Goal: Book appointment/travel/reservation

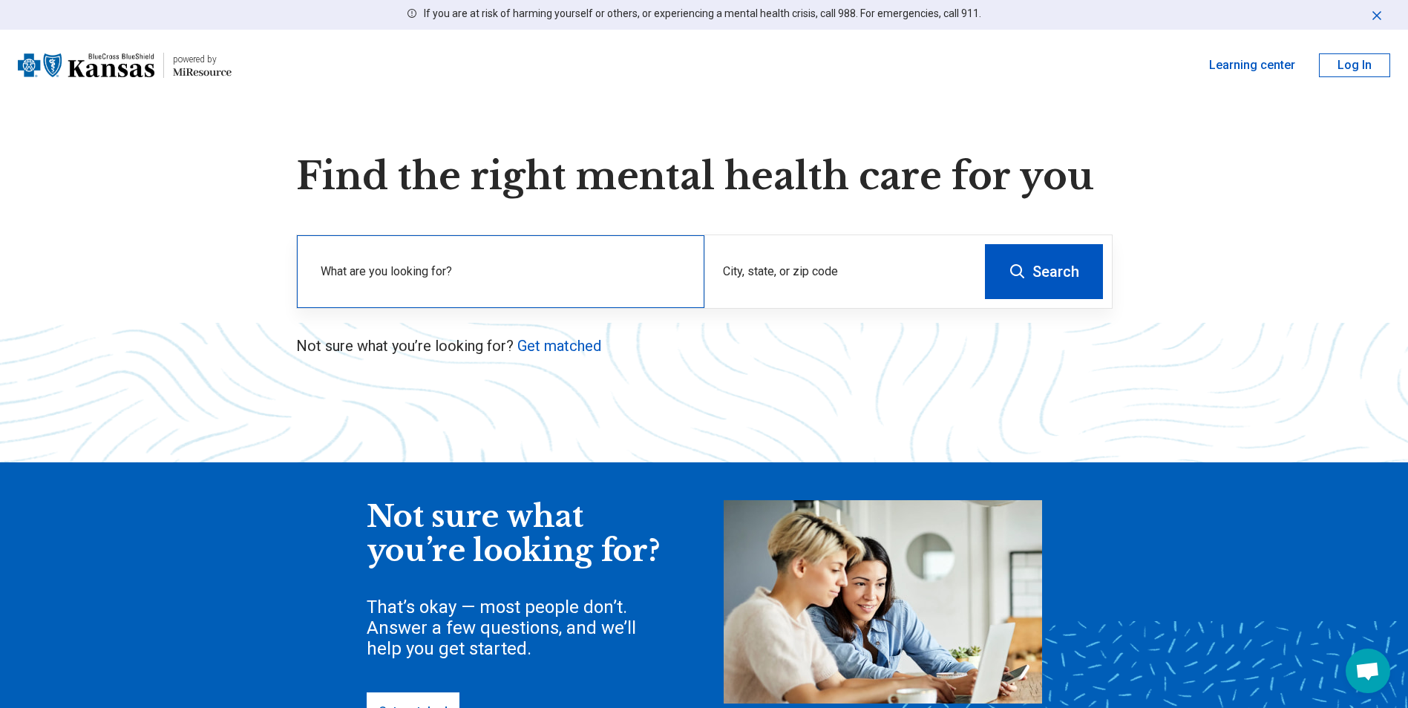
click at [444, 267] on label "What are you looking for?" at bounding box center [504, 272] width 366 height 18
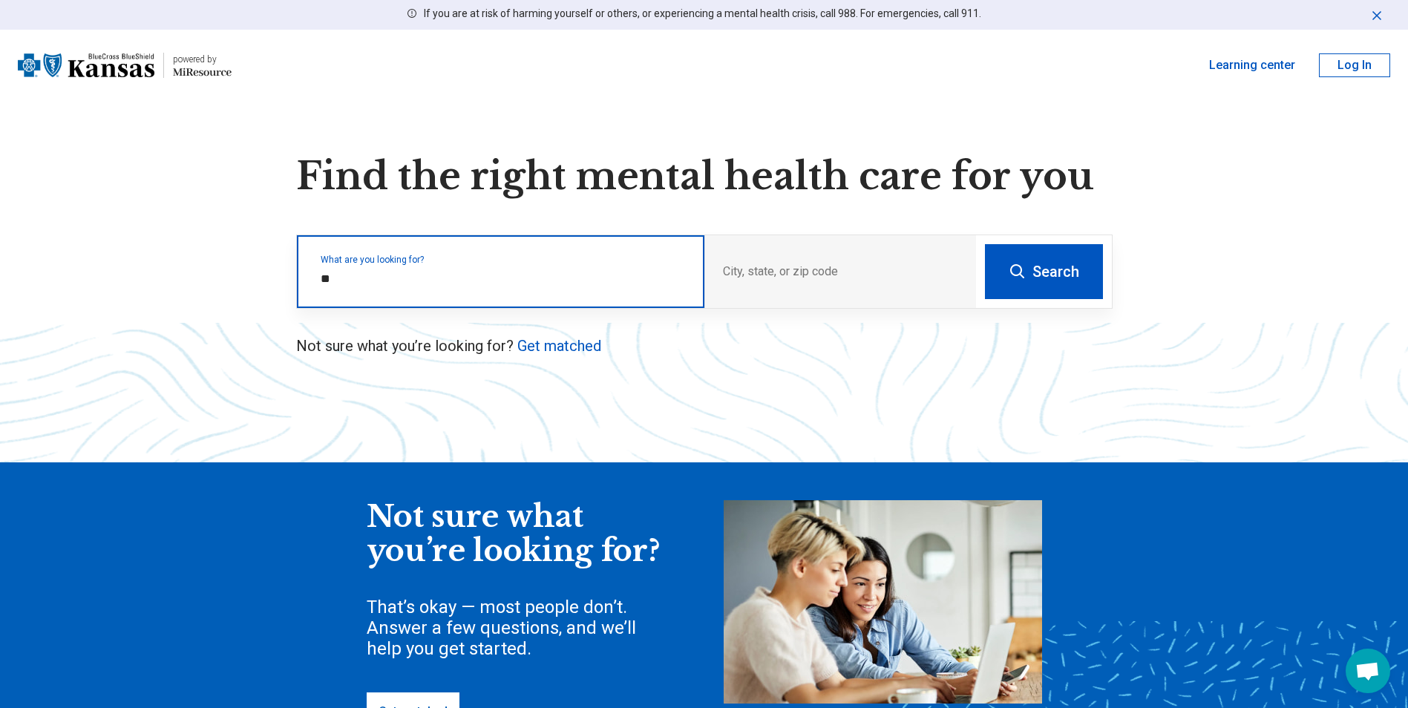
type input "***"
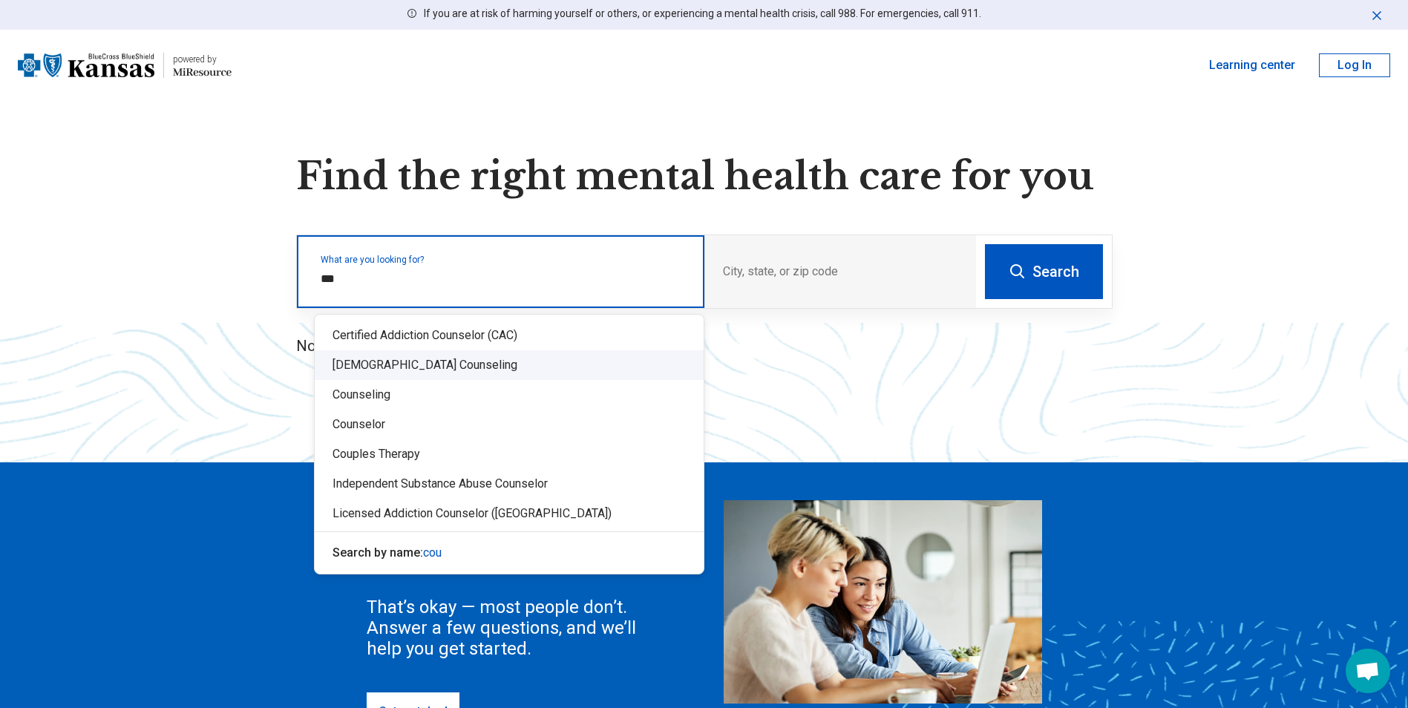
click at [333, 360] on div "[DEMOGRAPHIC_DATA] Counseling" at bounding box center [509, 365] width 389 height 30
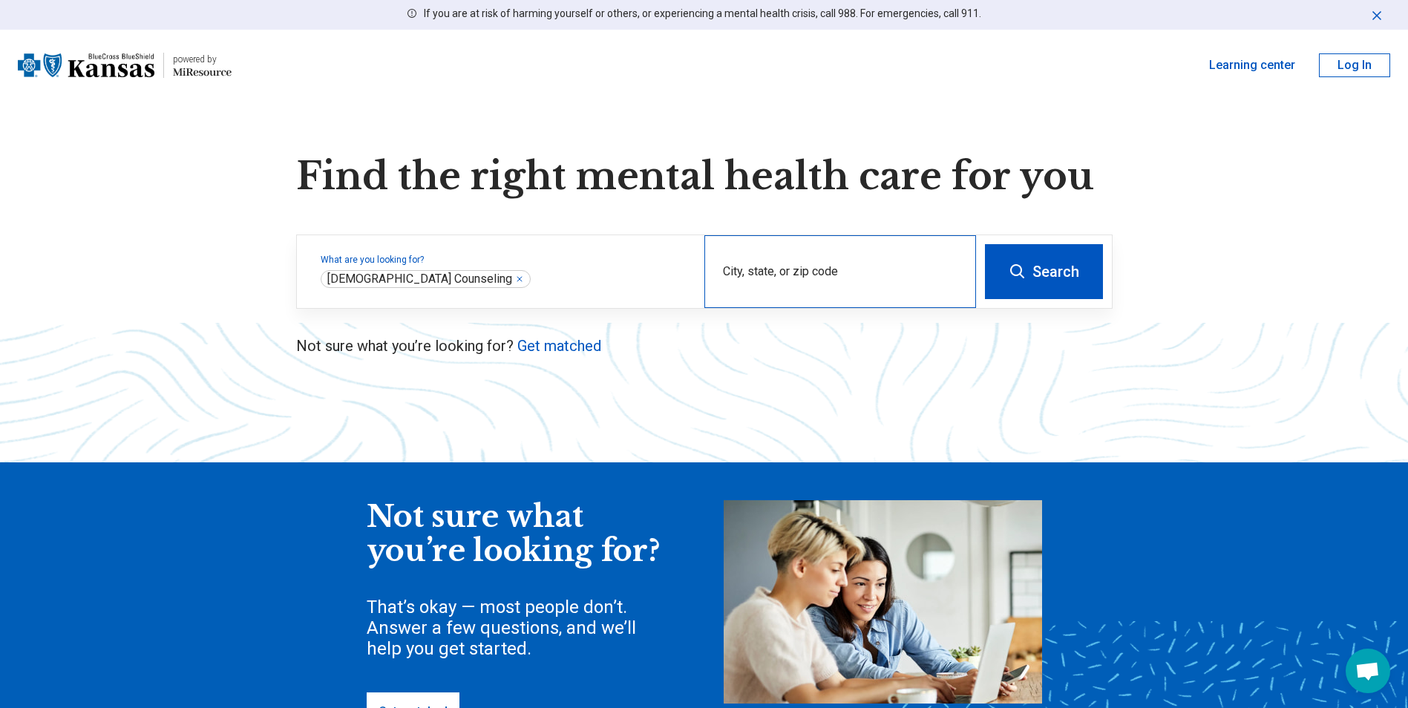
click at [741, 266] on div "City, state, or zip code" at bounding box center [840, 271] width 272 height 73
type input "*****"
click at [985, 244] on button "Search" at bounding box center [1044, 271] width 118 height 55
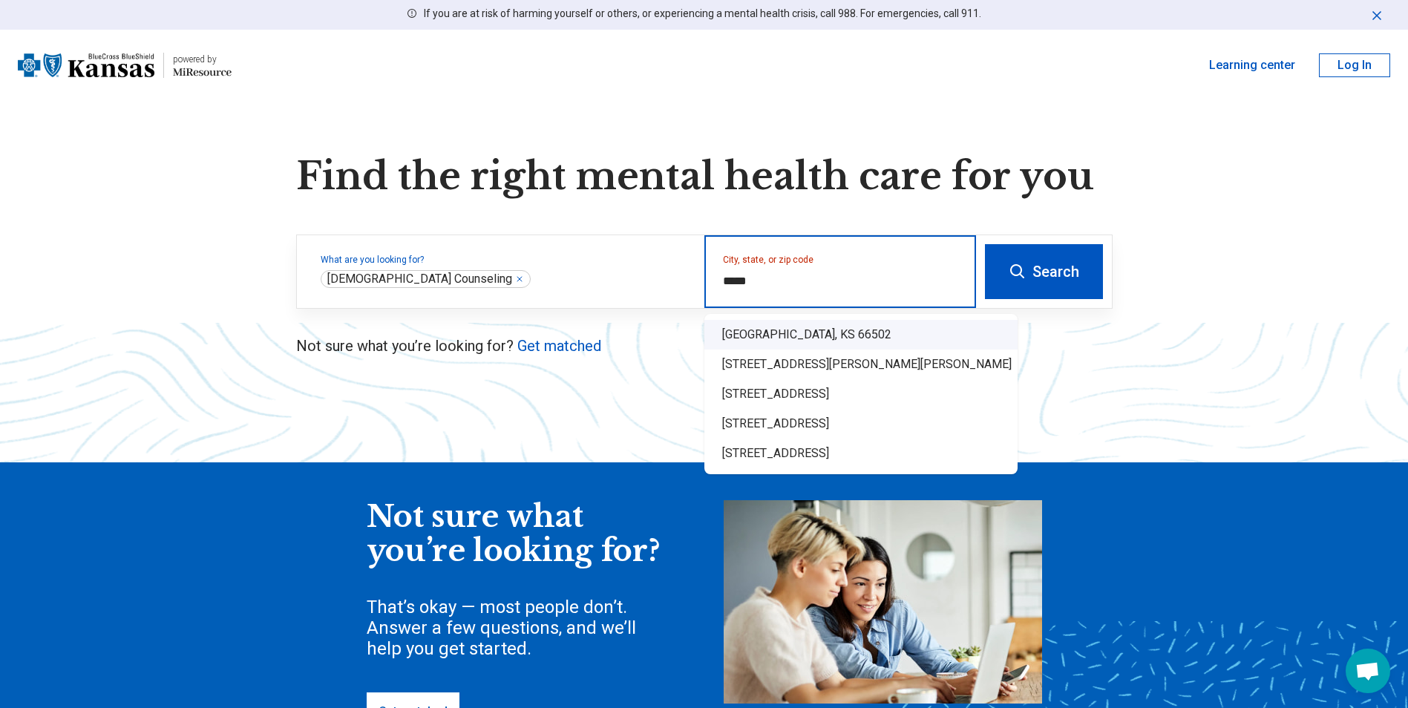
click at [814, 336] on div "[GEOGRAPHIC_DATA], KS 66502" at bounding box center [860, 335] width 313 height 30
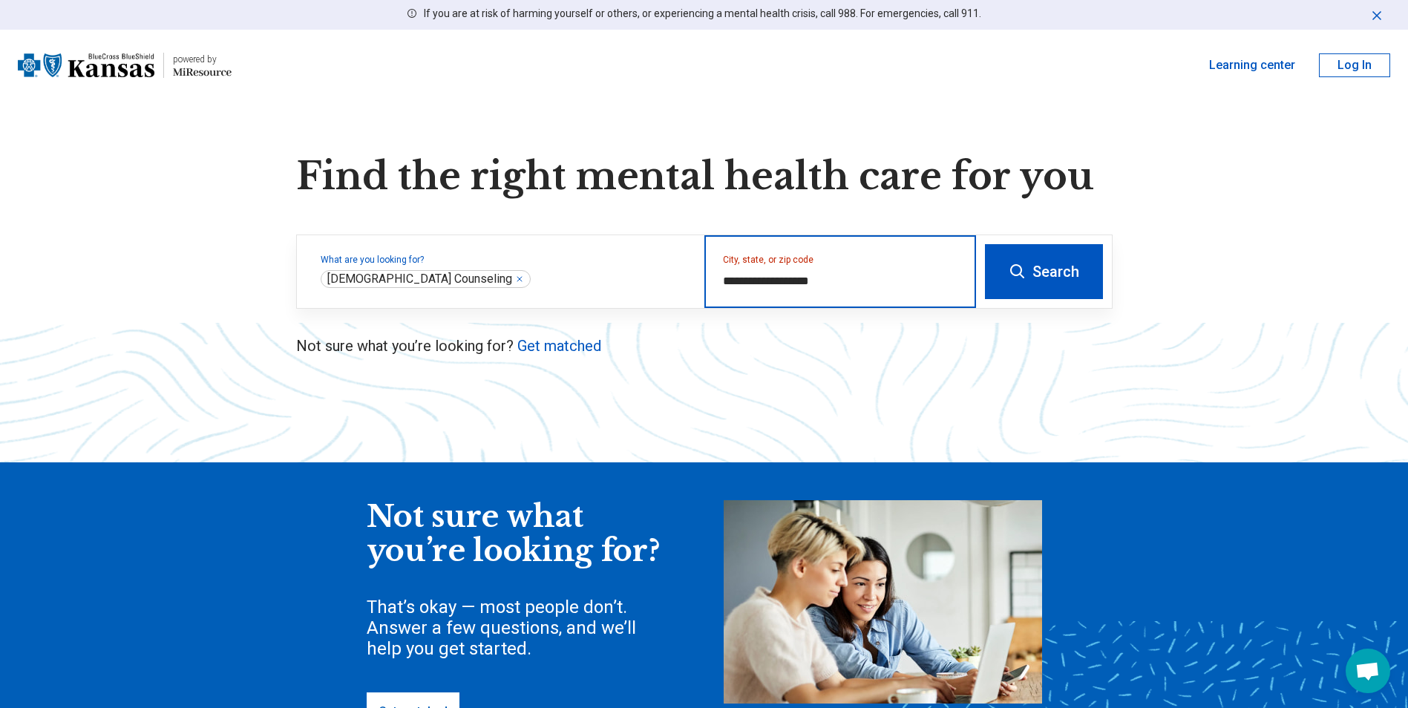
type input "**********"
click at [1056, 284] on button "Search" at bounding box center [1044, 271] width 118 height 55
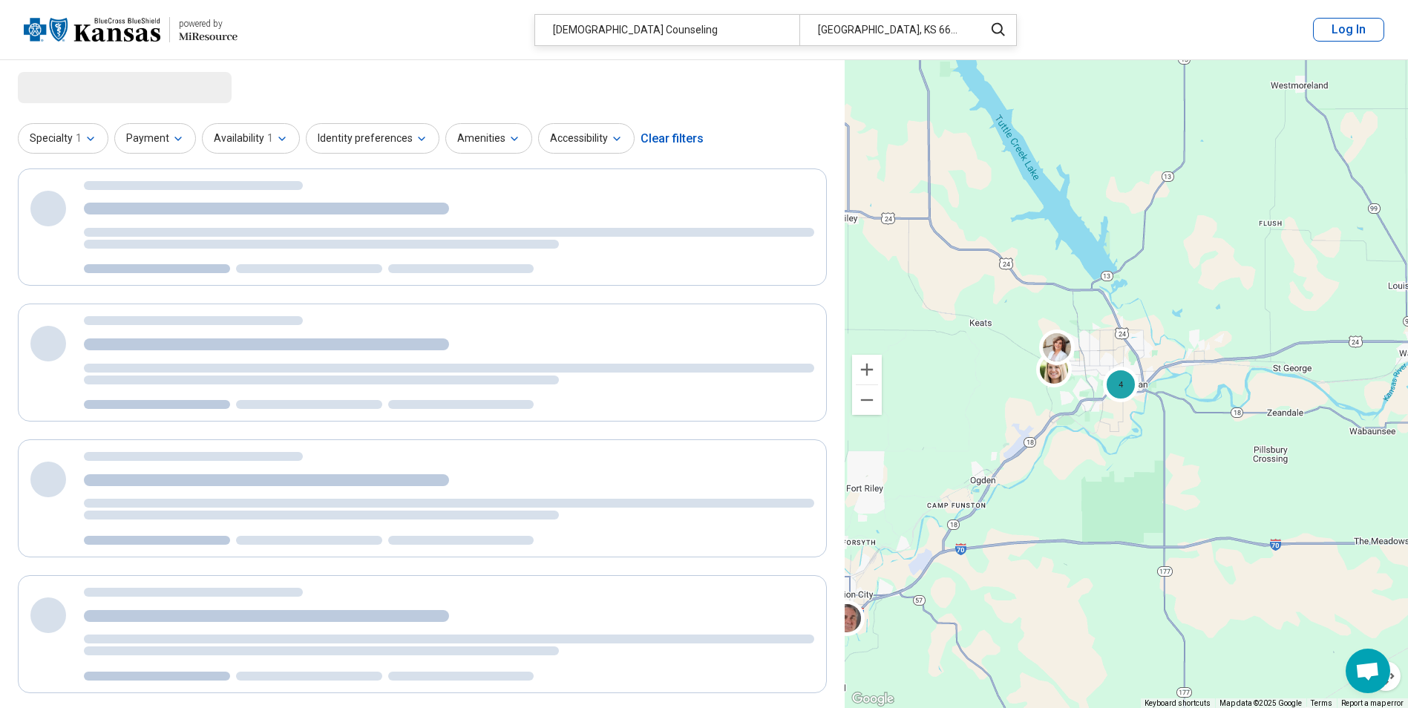
select select "***"
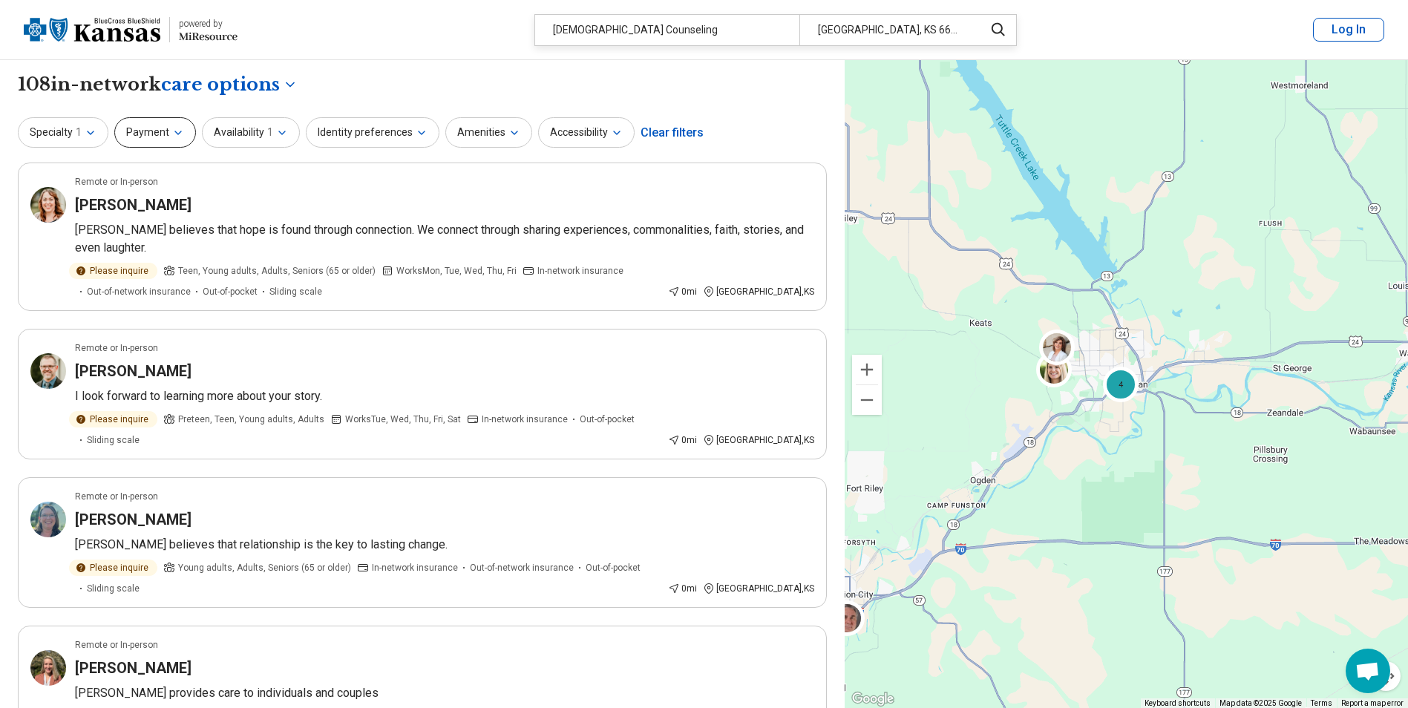
click at [172, 133] on icon "button" at bounding box center [178, 133] width 12 height 12
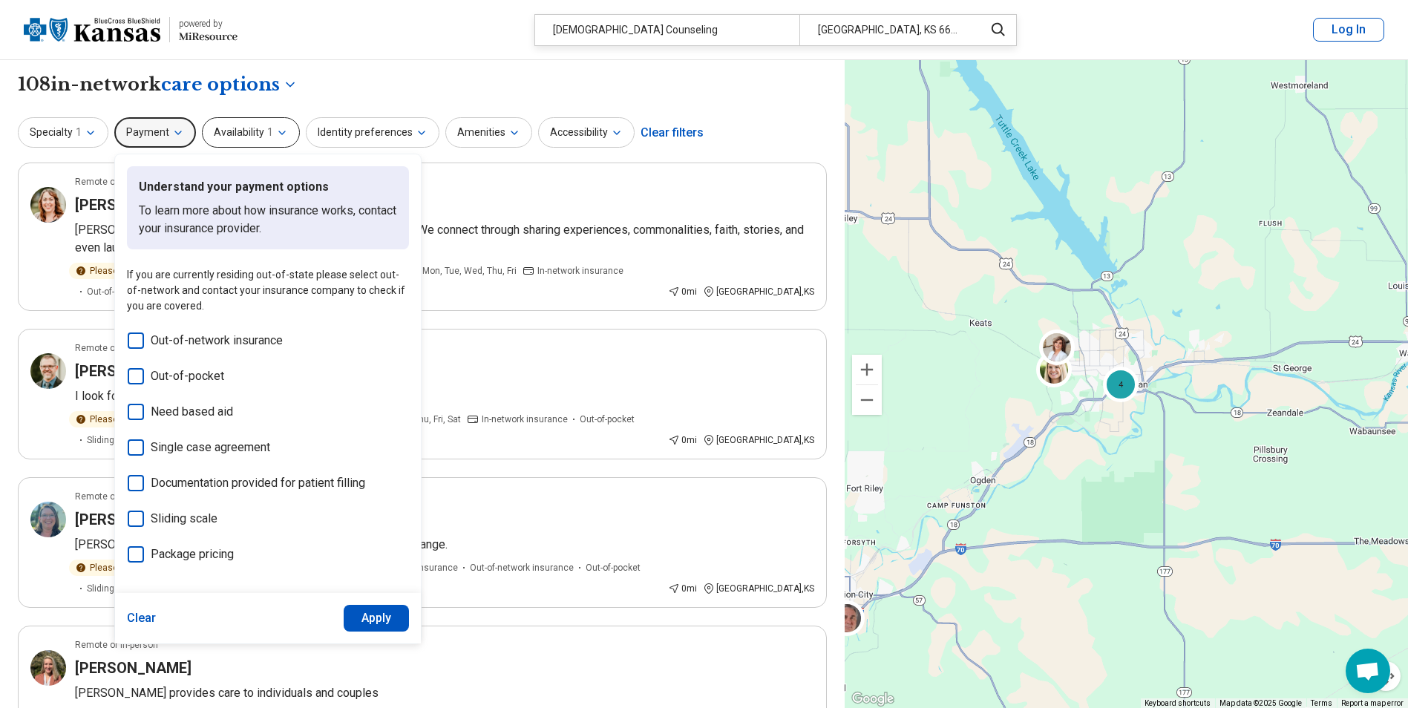
click at [278, 133] on icon "button" at bounding box center [282, 133] width 12 height 12
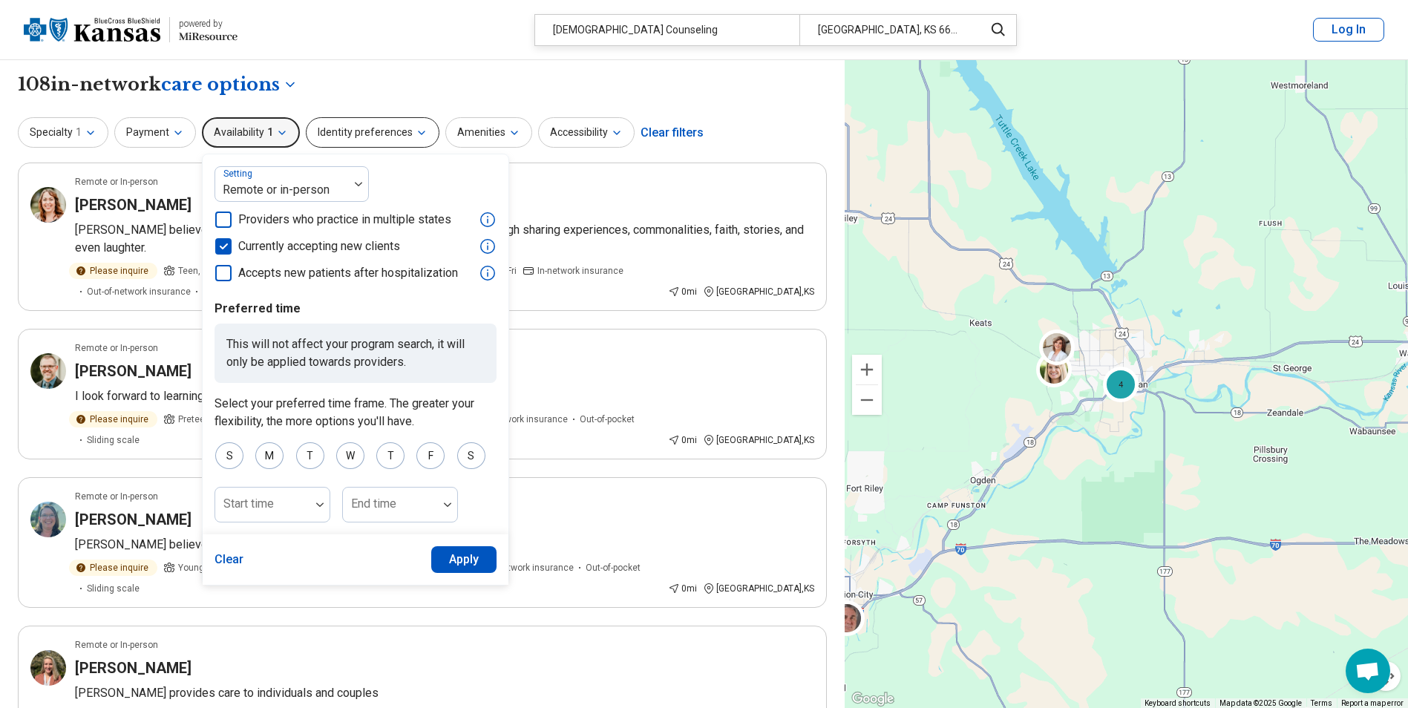
click at [336, 135] on button "Identity preferences" at bounding box center [373, 132] width 134 height 30
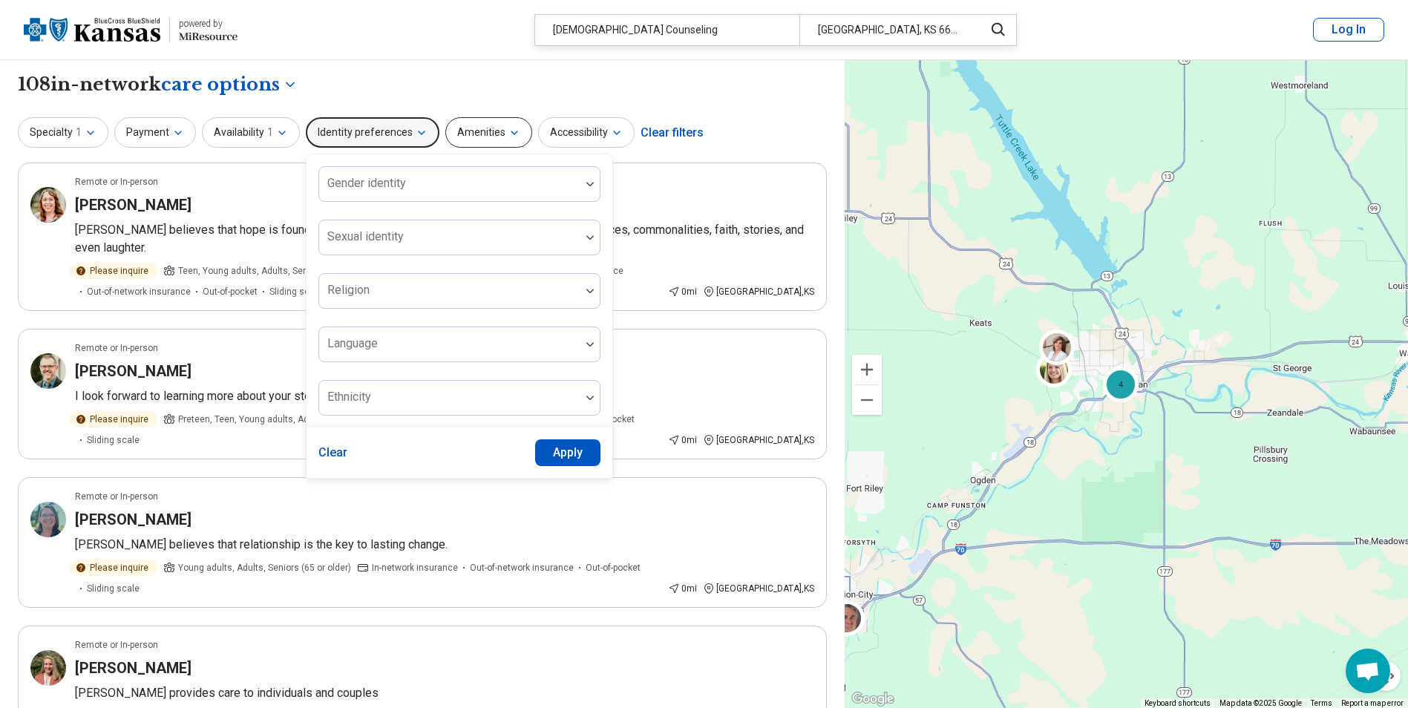
click at [463, 128] on button "Amenities" at bounding box center [488, 132] width 87 height 30
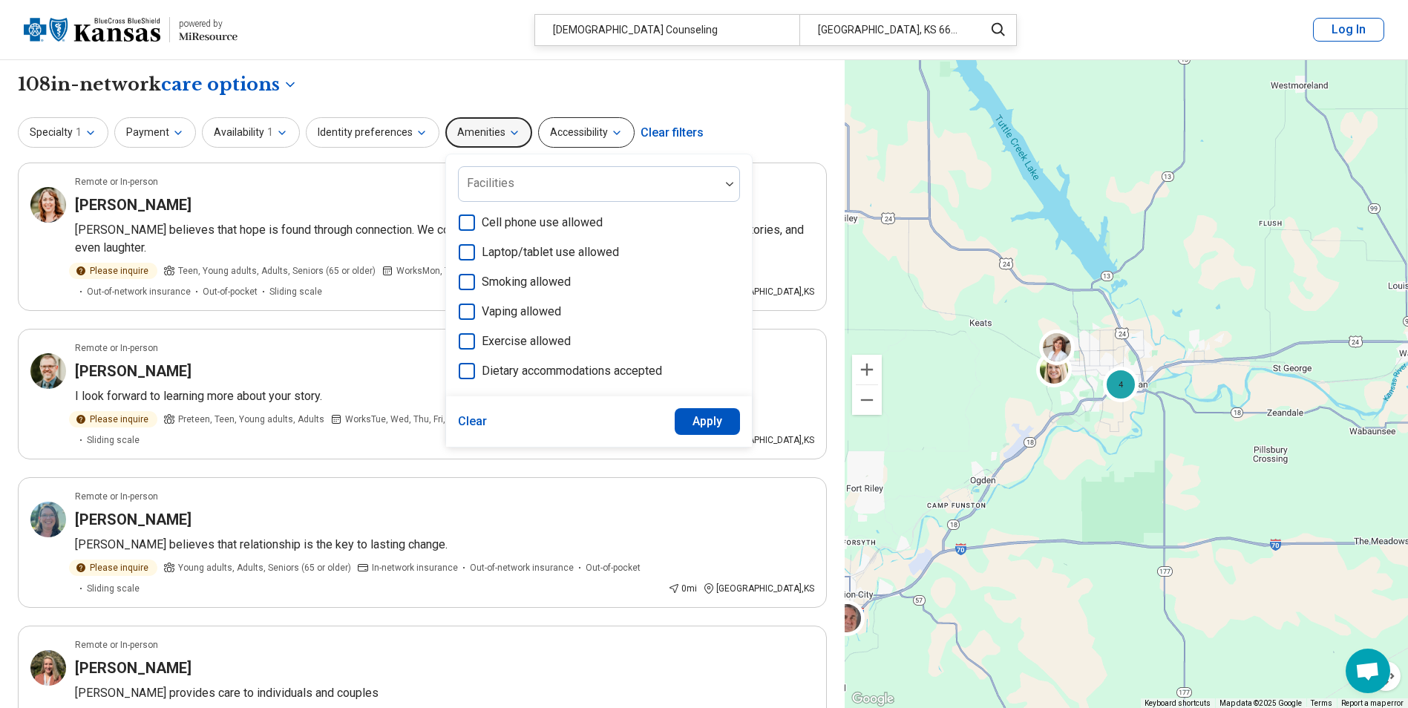
click at [543, 127] on button "Accessibility" at bounding box center [586, 132] width 97 height 30
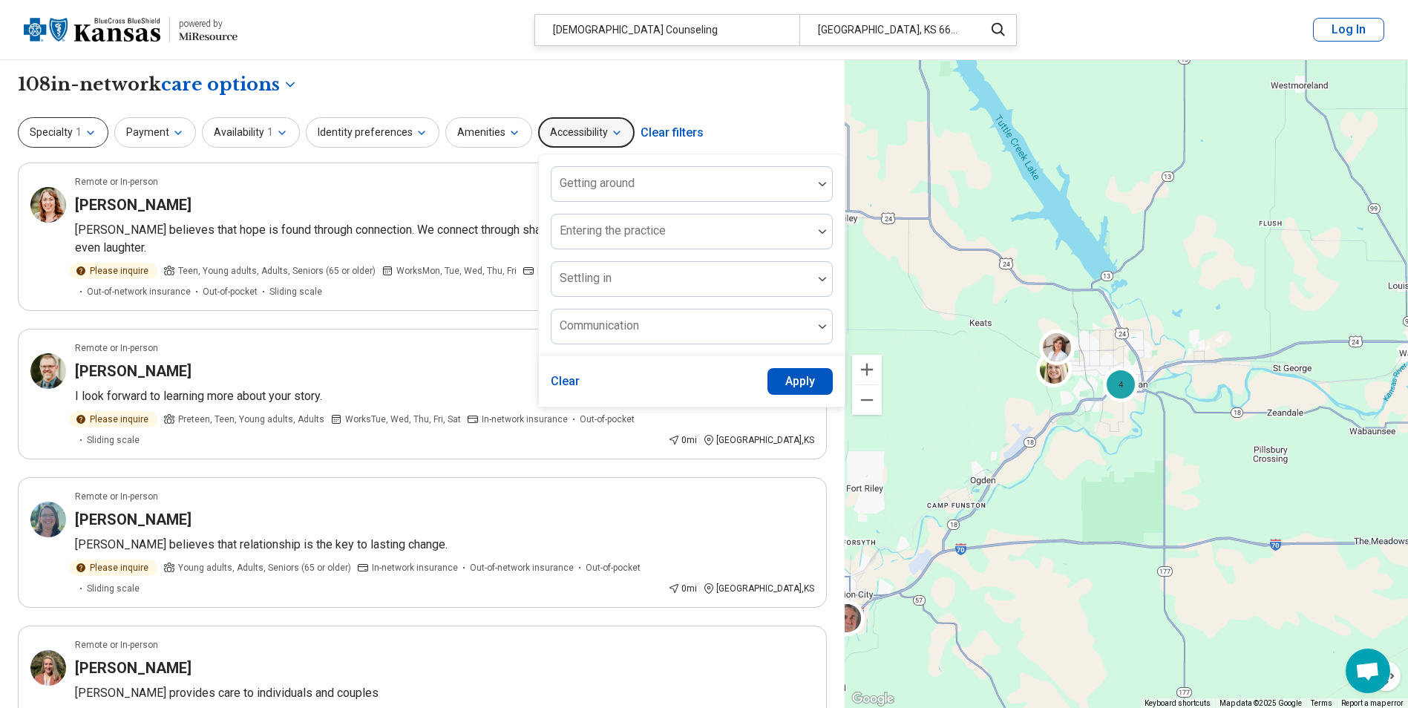
click at [62, 127] on button "Specialty 1" at bounding box center [63, 132] width 91 height 30
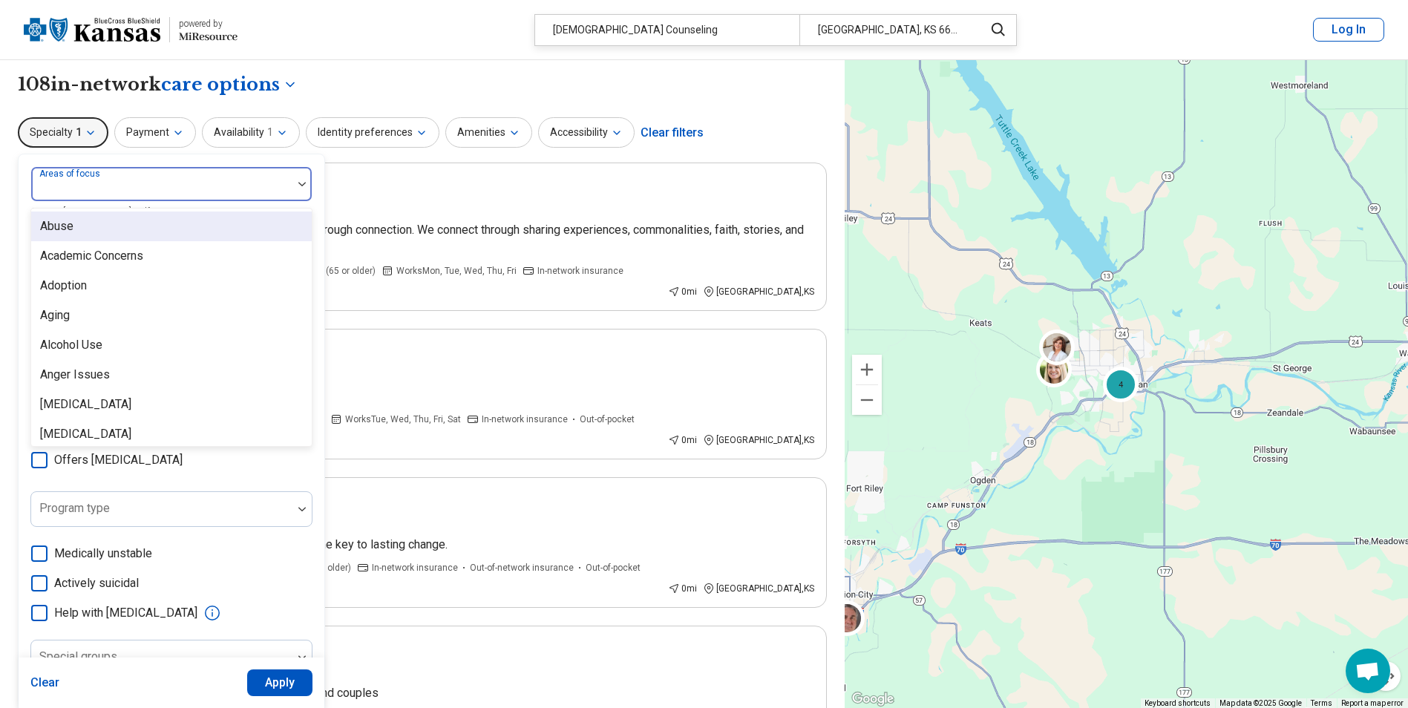
click at [295, 182] on div at bounding box center [301, 184] width 19 height 4
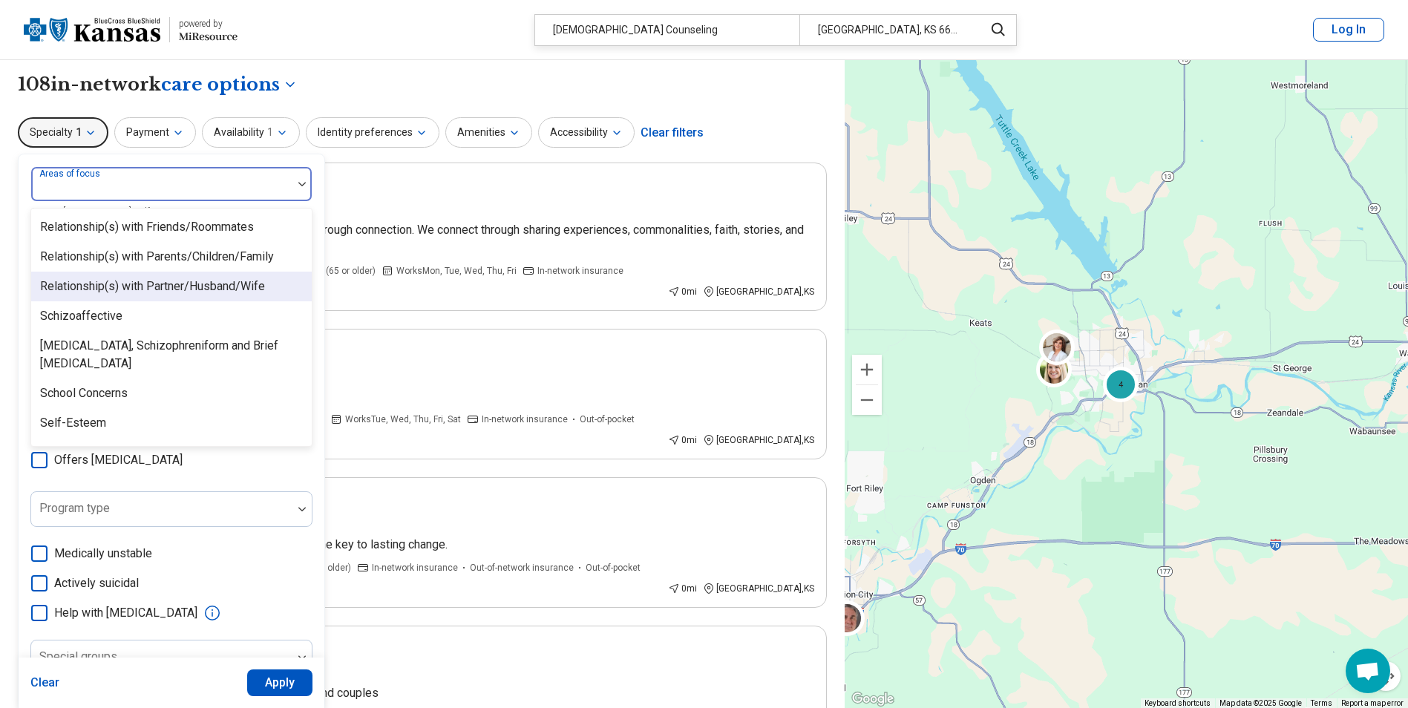
scroll to position [2328, 0]
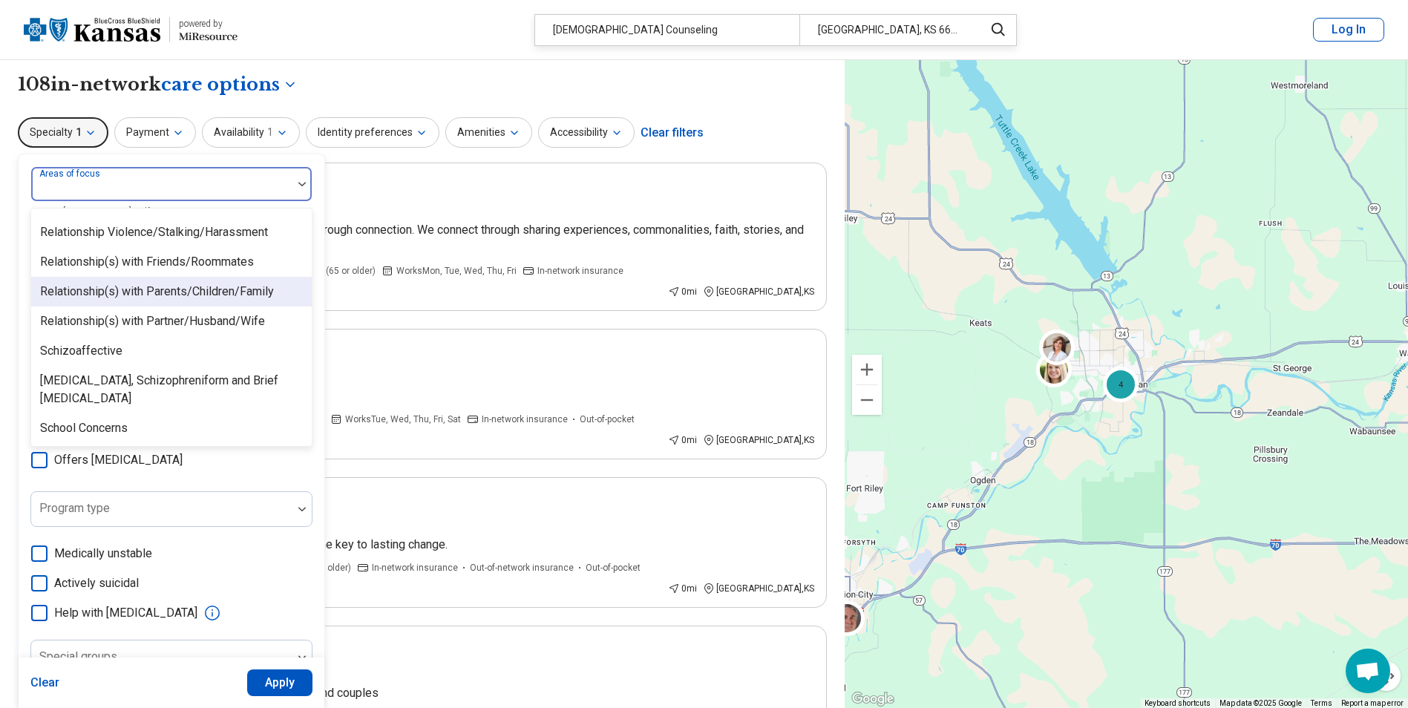
click at [218, 292] on div "Relationship(s) with Parents/Children/Family" at bounding box center [157, 292] width 234 height 18
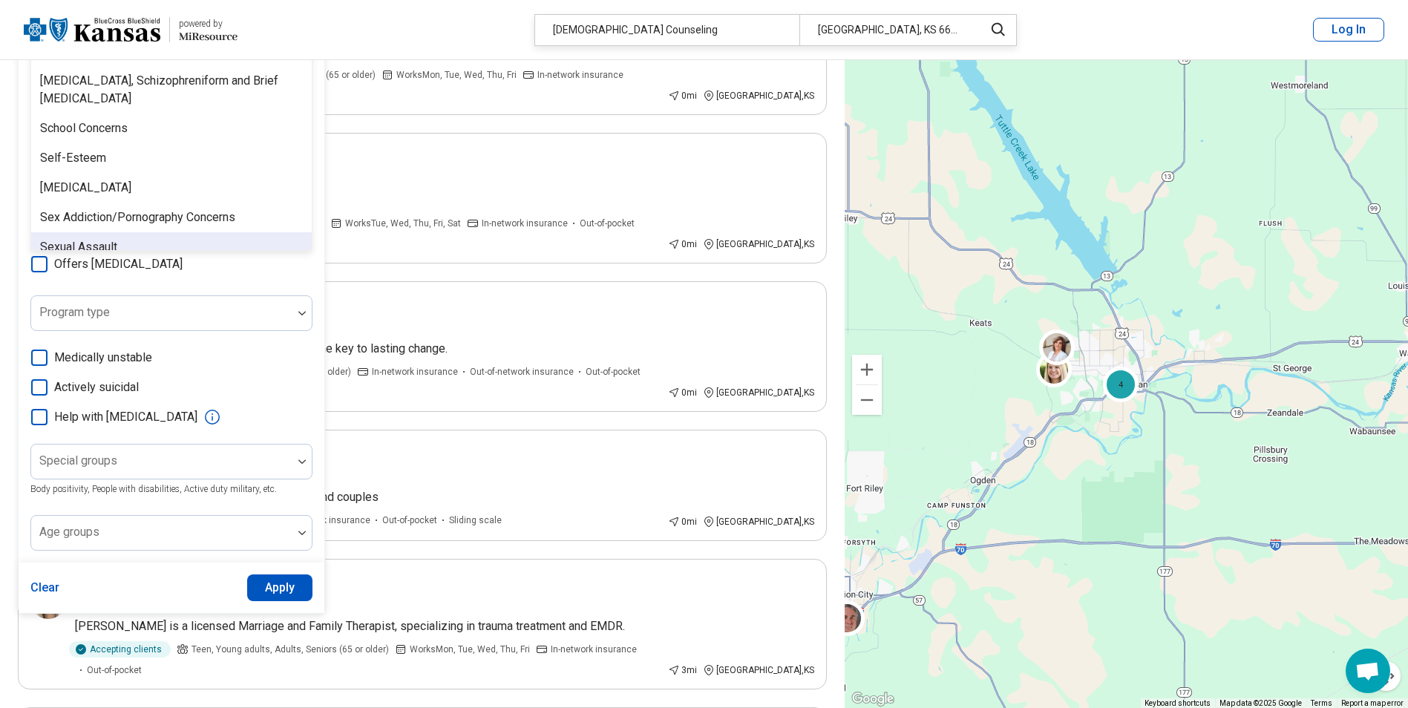
scroll to position [223, 0]
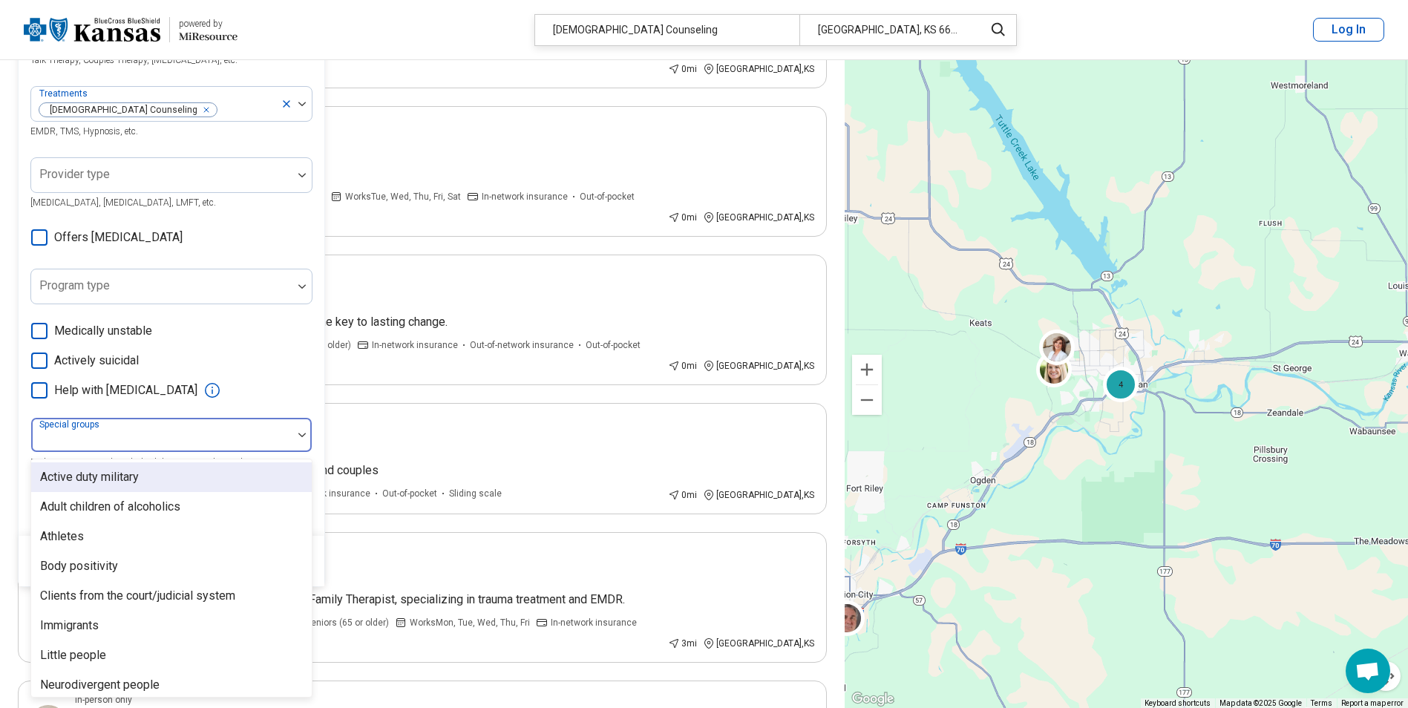
click at [303, 429] on div at bounding box center [301, 435] width 19 height 34
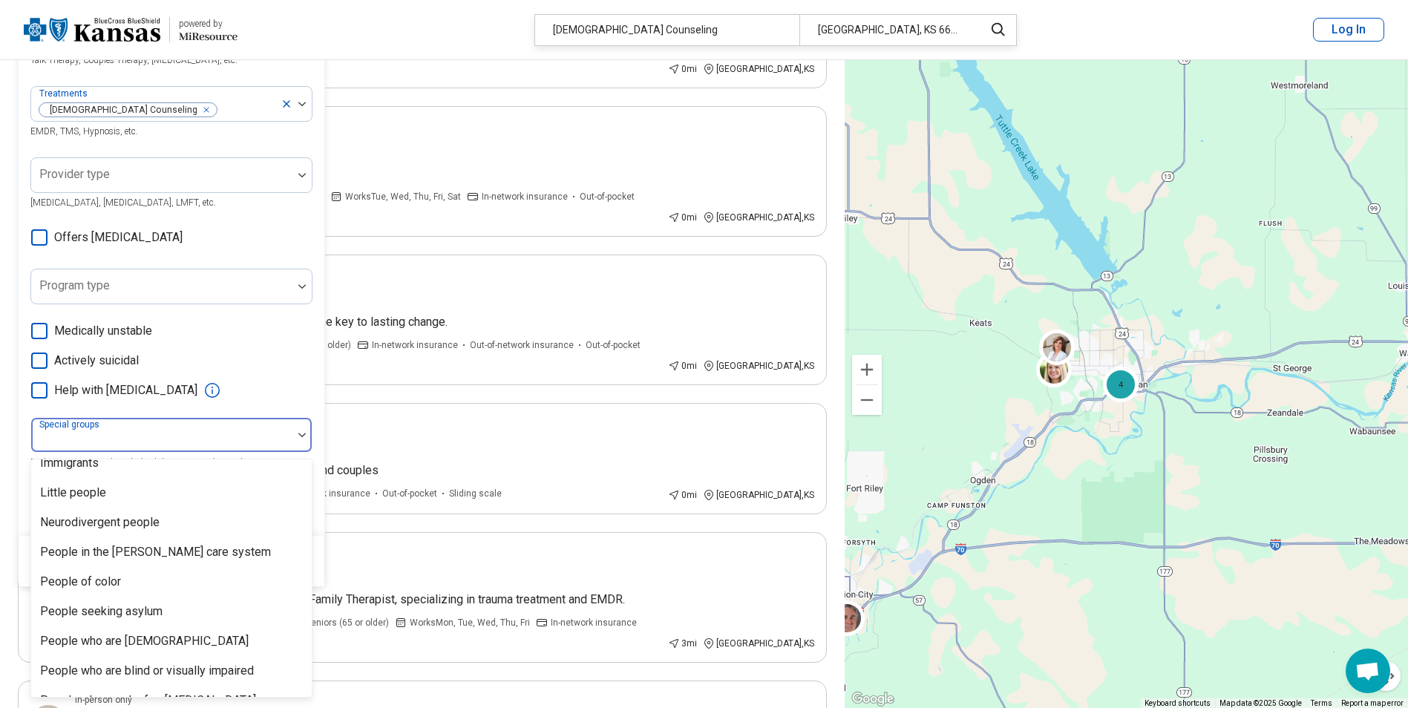
scroll to position [154, 0]
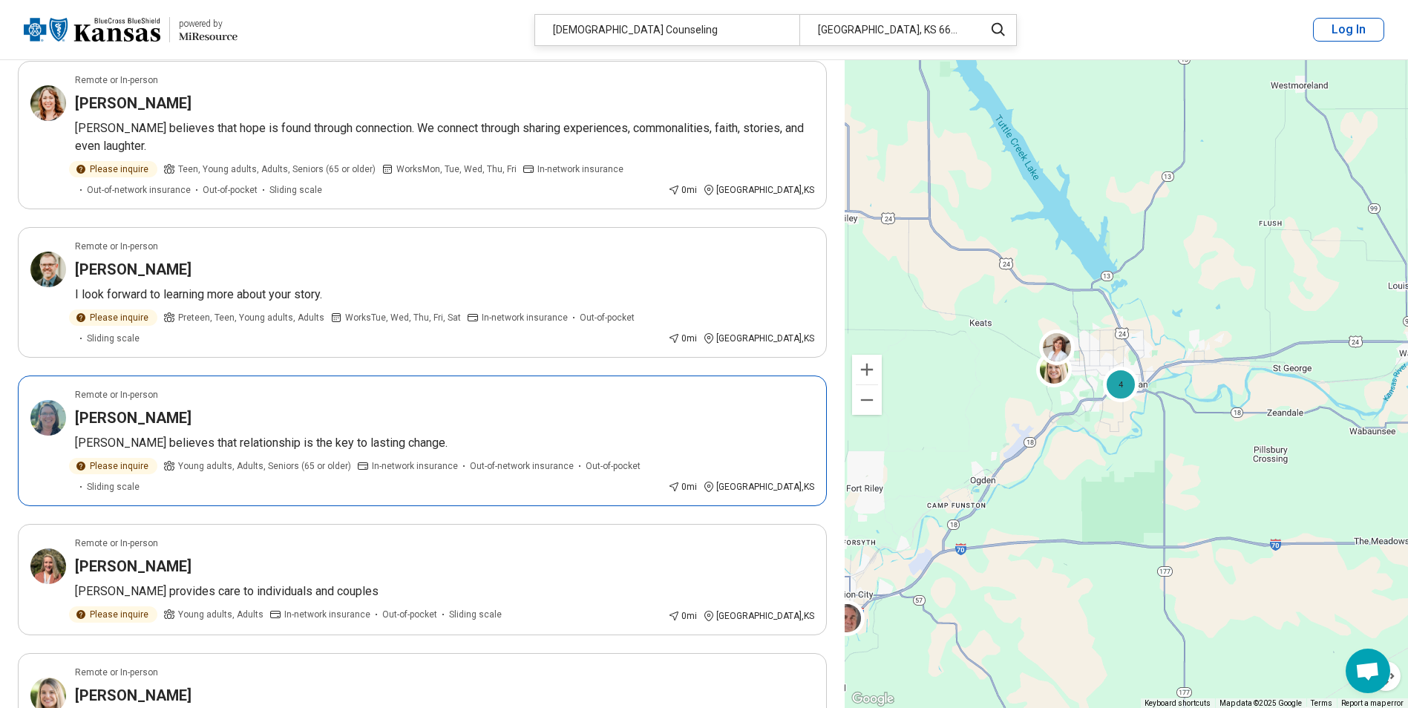
scroll to position [0, 0]
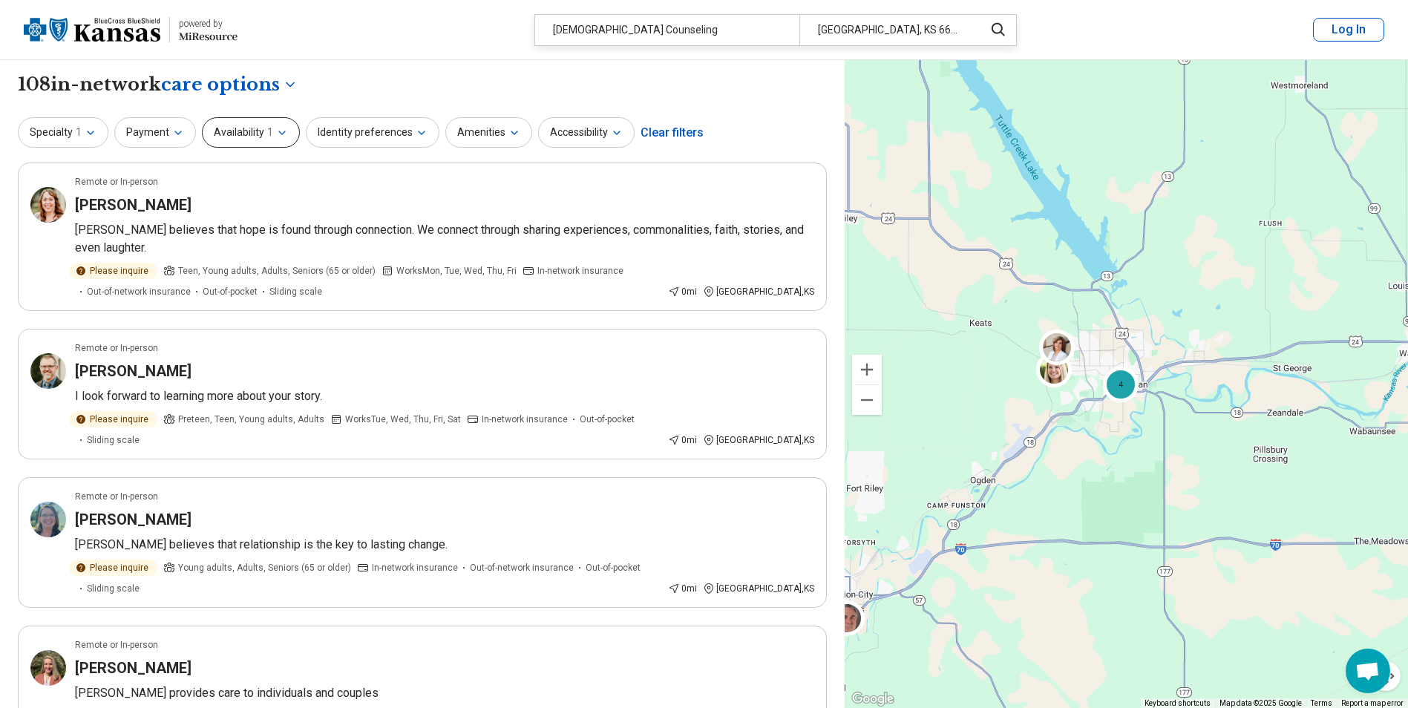
click at [278, 132] on icon "button" at bounding box center [282, 133] width 12 height 12
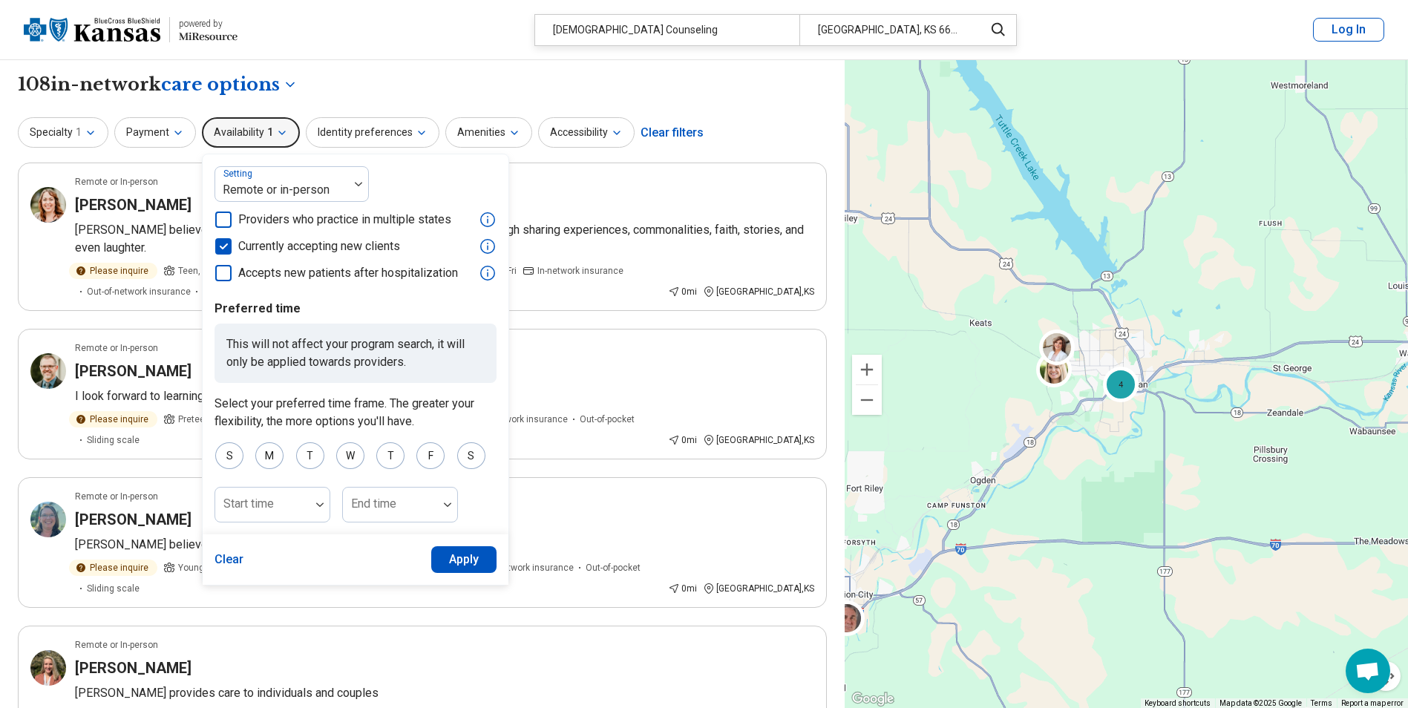
click at [278, 132] on icon "button" at bounding box center [282, 133] width 12 height 12
click at [416, 128] on icon "button" at bounding box center [422, 133] width 12 height 12
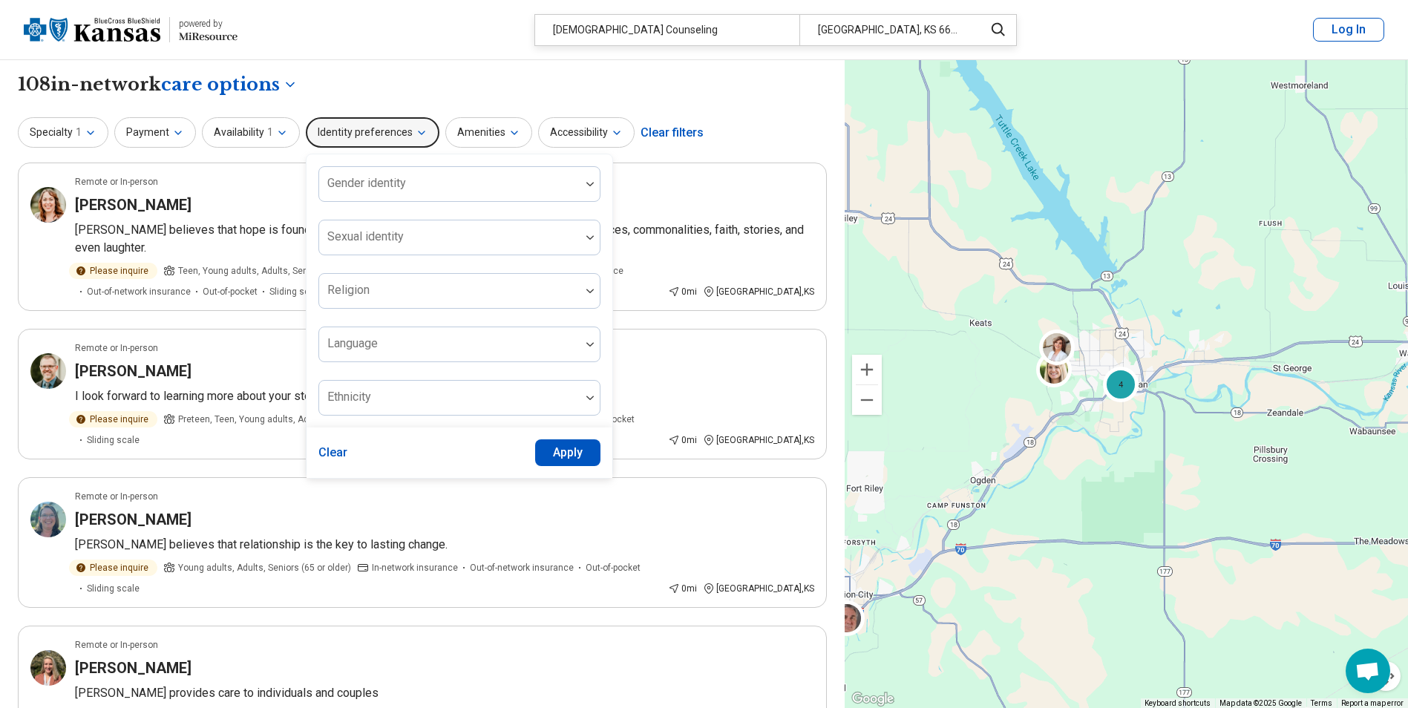
click at [459, 58] on header "powered by Miresource logo [DEMOGRAPHIC_DATA] Counseling [GEOGRAPHIC_DATA] Log …" at bounding box center [704, 30] width 1408 height 60
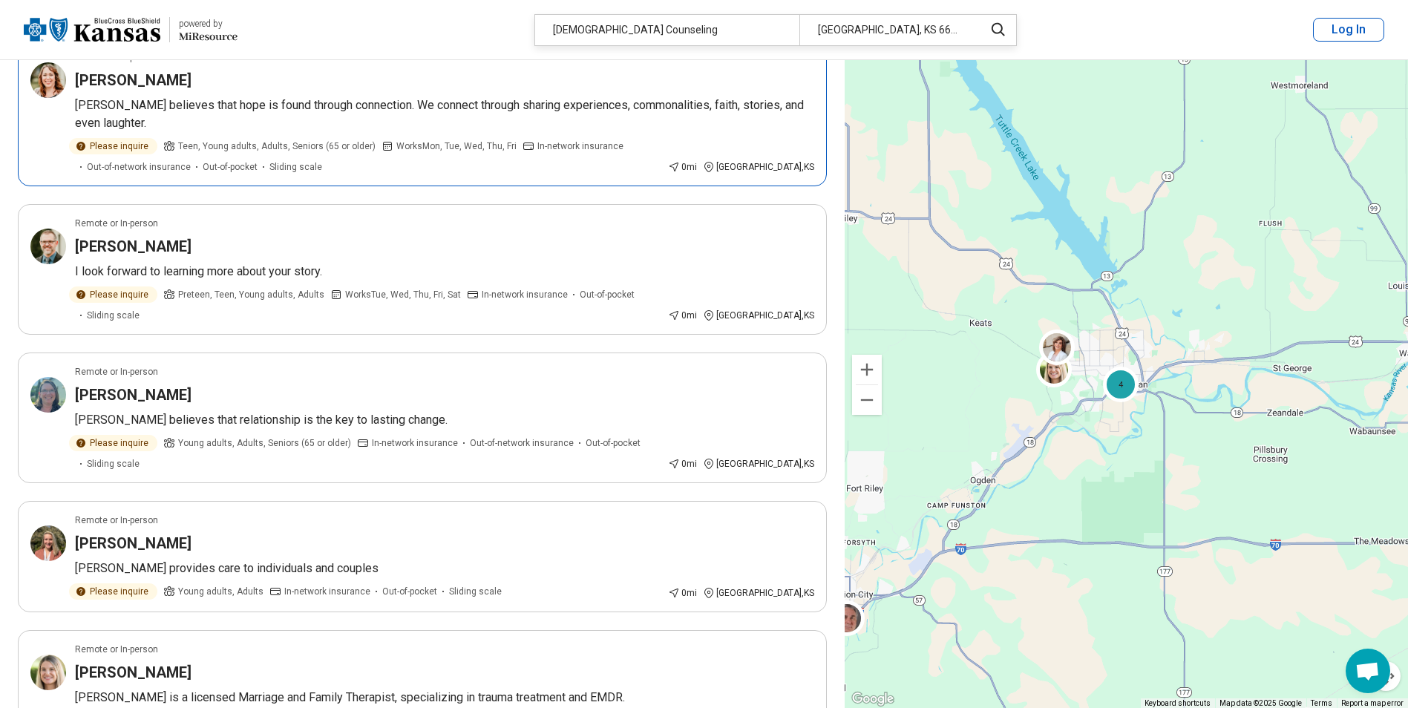
scroll to position [223, 0]
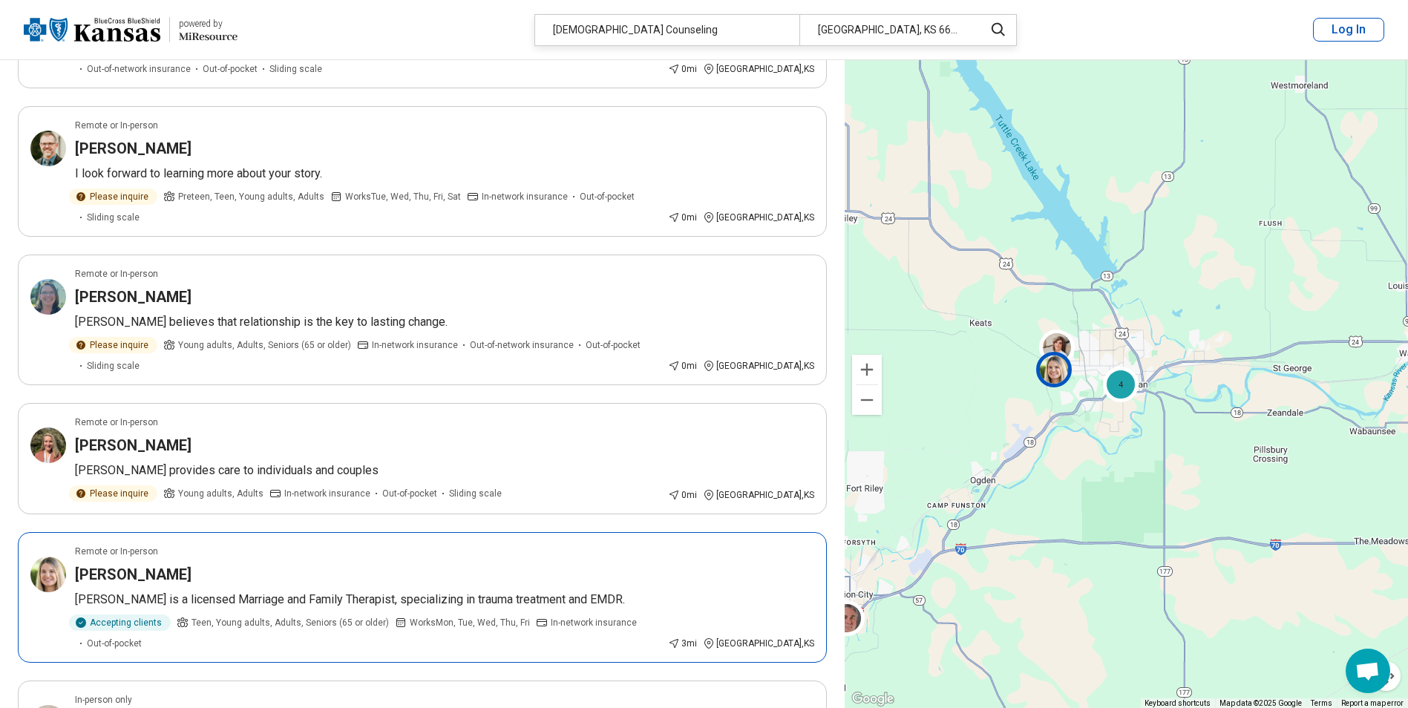
click at [141, 564] on h3 "[PERSON_NAME]" at bounding box center [133, 574] width 117 height 21
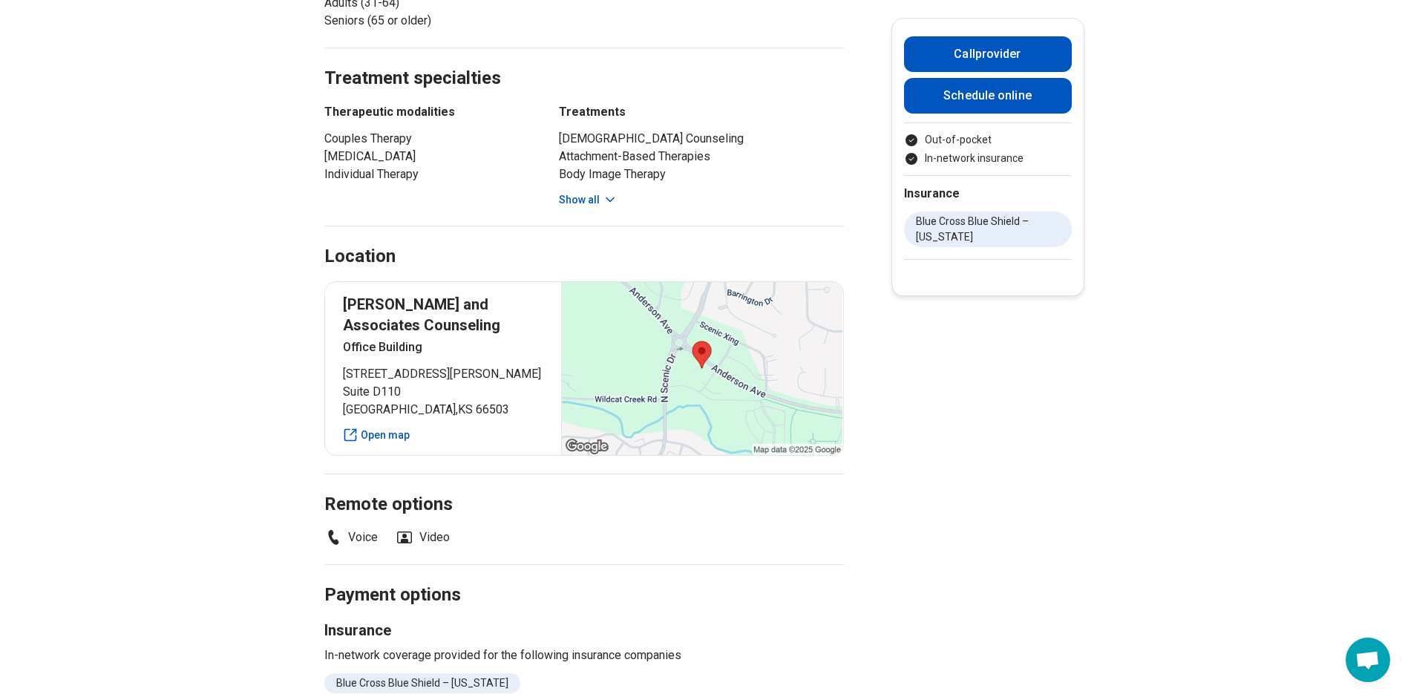
scroll to position [891, 0]
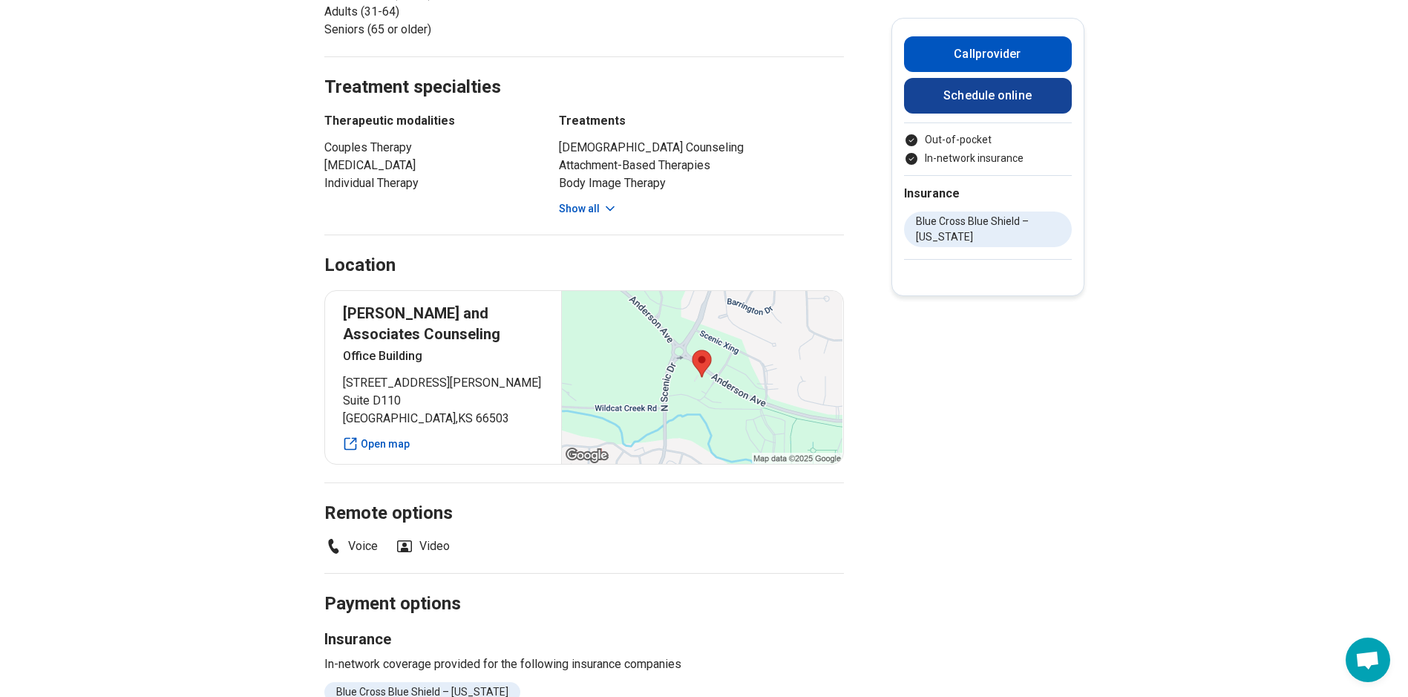
click at [1013, 97] on link "Schedule online" at bounding box center [988, 96] width 168 height 36
